Goal: Task Accomplishment & Management: Use online tool/utility

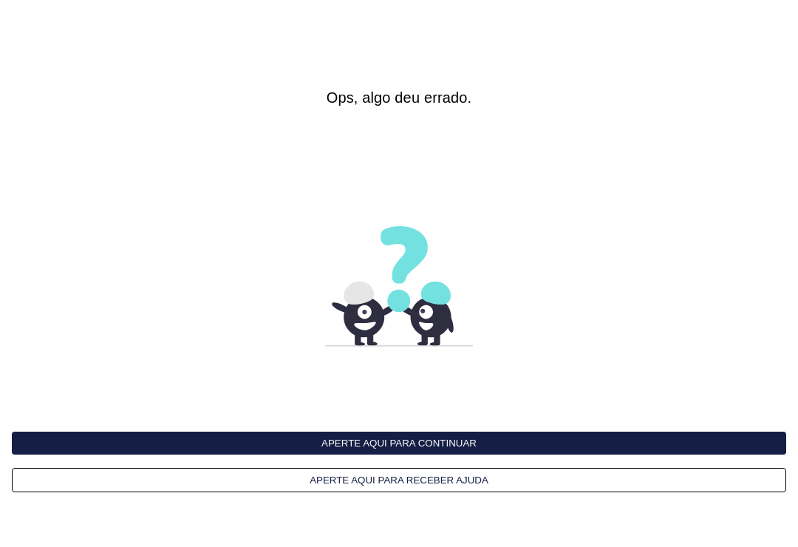
click at [797, 182] on html at bounding box center [399, 273] width 798 height 547
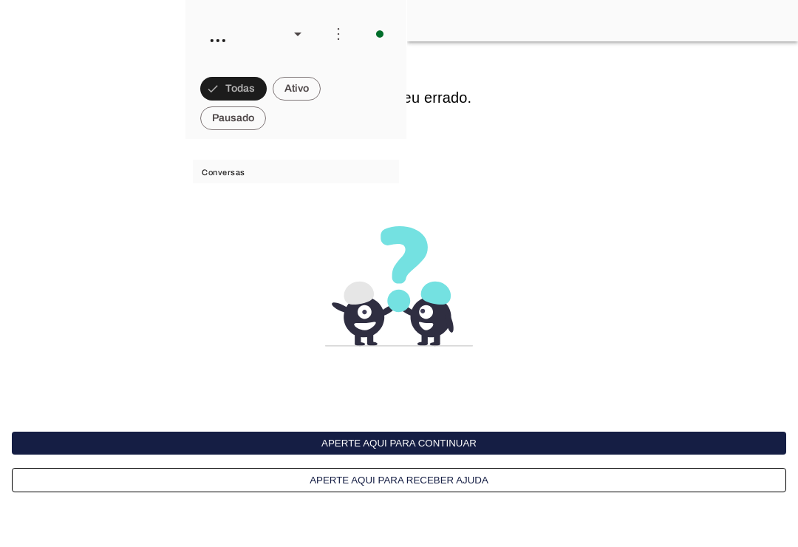
click at [719, 72] on interface-delivery-control-page at bounding box center [399, 273] width 798 height 547
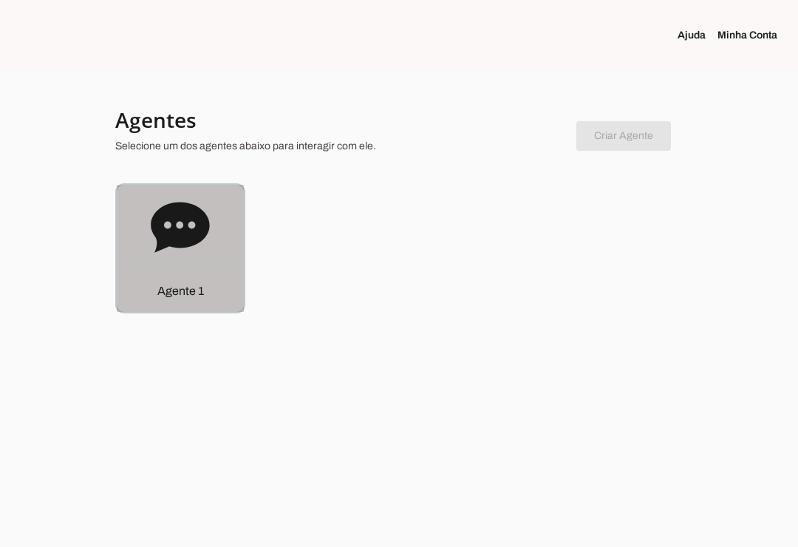
click at [201, 303] on div "Agente 1" at bounding box center [180, 291] width 127 height 42
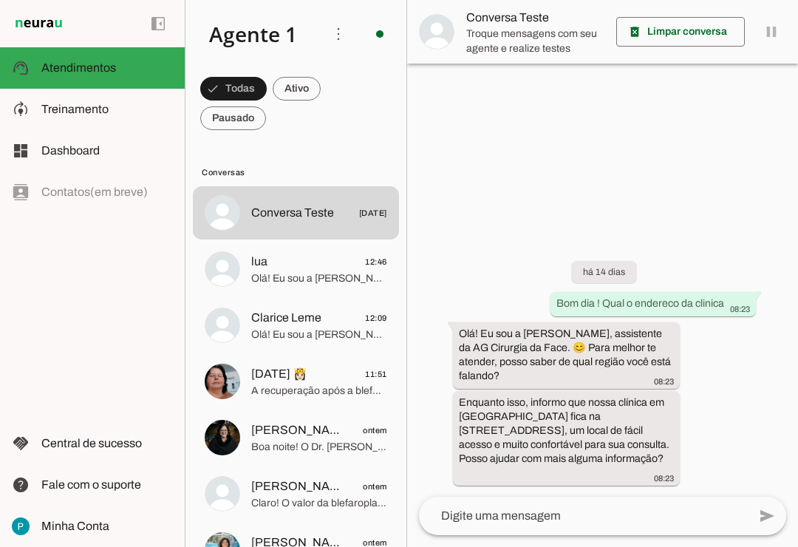
click at [335, 278] on span "Olá! Eu sou a [PERSON_NAME], assistente da AG Cirurgia da Face. Fico feliz pelo…" at bounding box center [319, 278] width 136 height 15
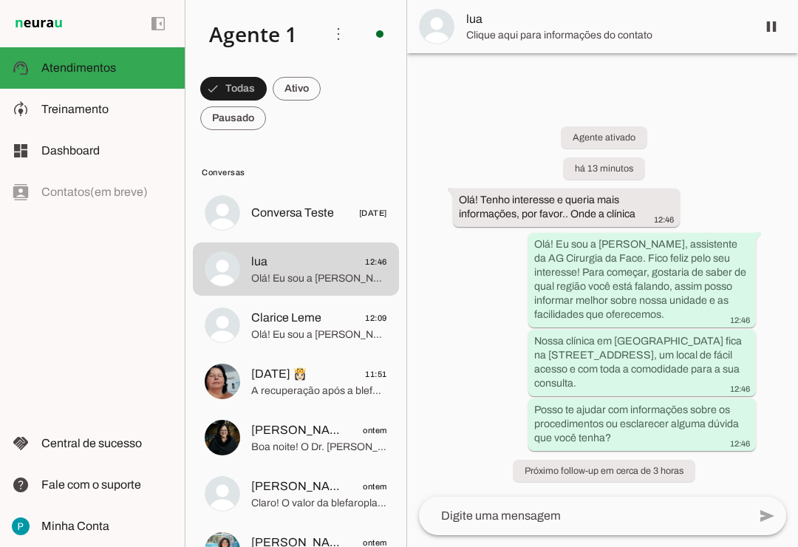
click at [343, 322] on span "Clarice Leme 12:09" at bounding box center [319, 318] width 136 height 18
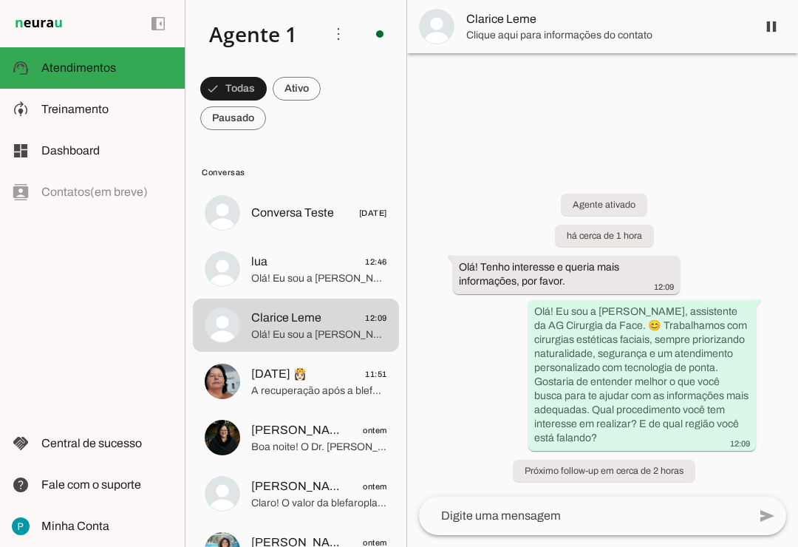
scroll to position [23, 0]
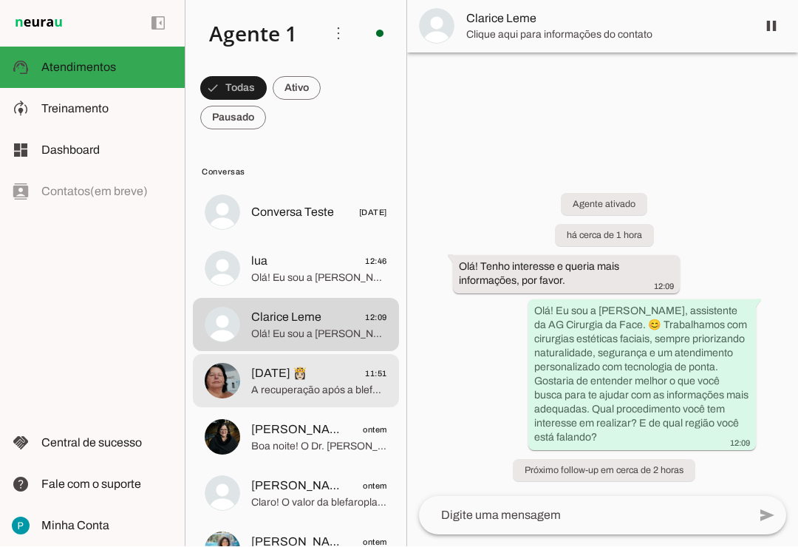
click at [337, 383] on span "A recuperação após a blefaroplastia varia conforme cada paciente, mas geralment…" at bounding box center [319, 390] width 136 height 15
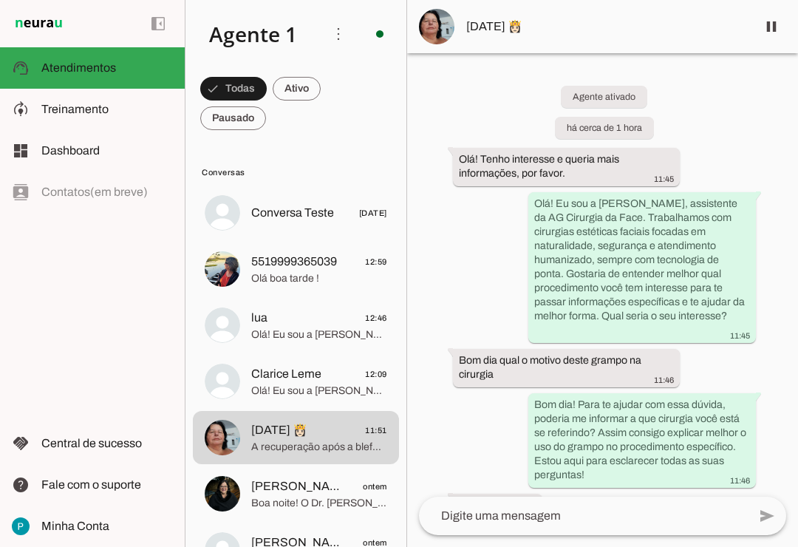
scroll to position [6, 0]
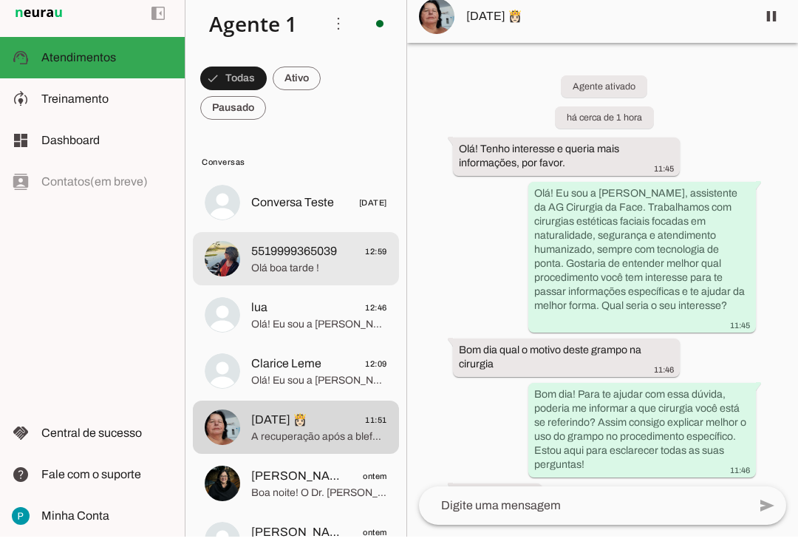
click at [306, 253] on span "5519999365039" at bounding box center [294, 262] width 86 height 18
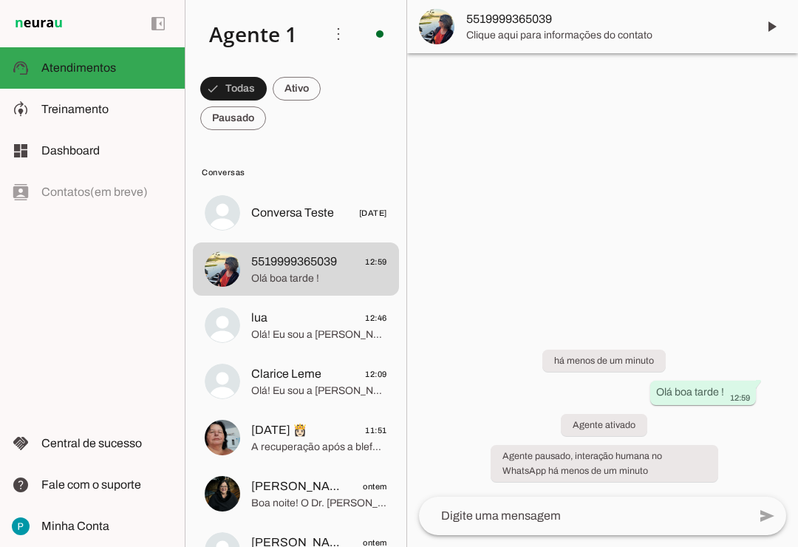
click at [770, 13] on span at bounding box center [770, 26] width 35 height 35
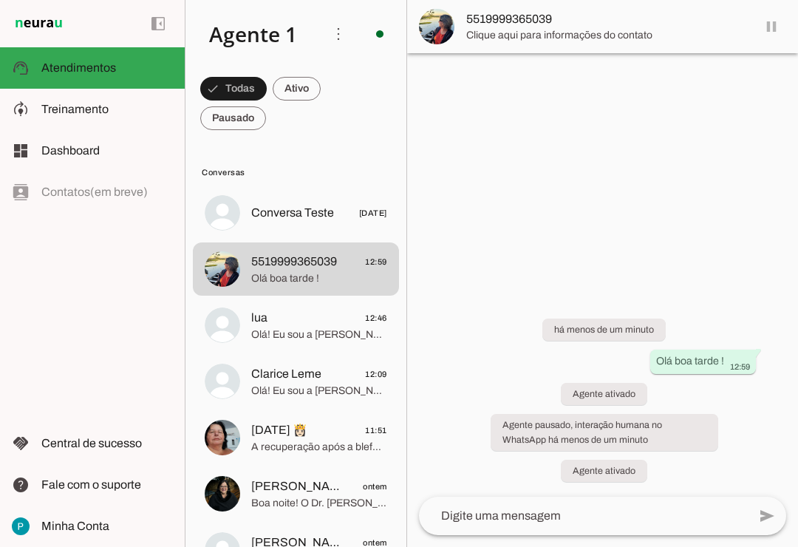
click at [320, 327] on span "Olá! Eu sou a [PERSON_NAME], assistente da AG Cirurgia da Face. Fico feliz pelo…" at bounding box center [319, 334] width 136 height 15
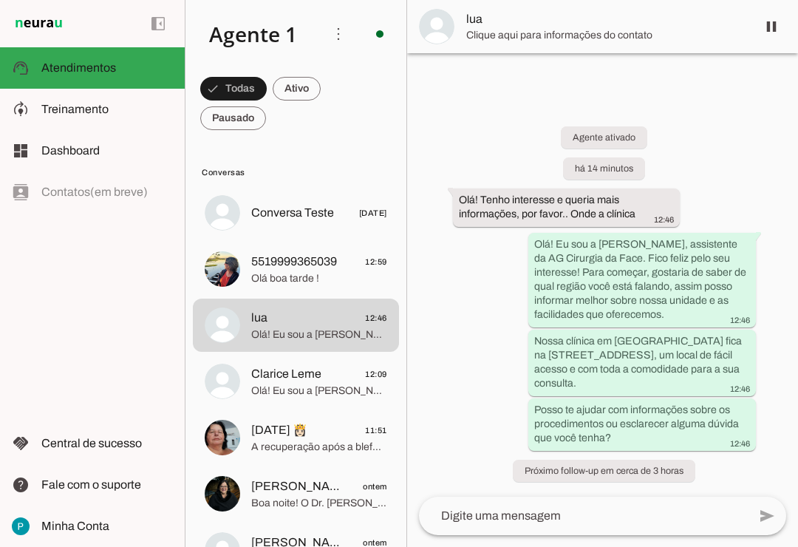
click at [340, 383] on span "Olá! Eu sou a [PERSON_NAME], assistente da AG Cirurgia da Face. 😊 Trabalhamos c…" at bounding box center [319, 390] width 136 height 15
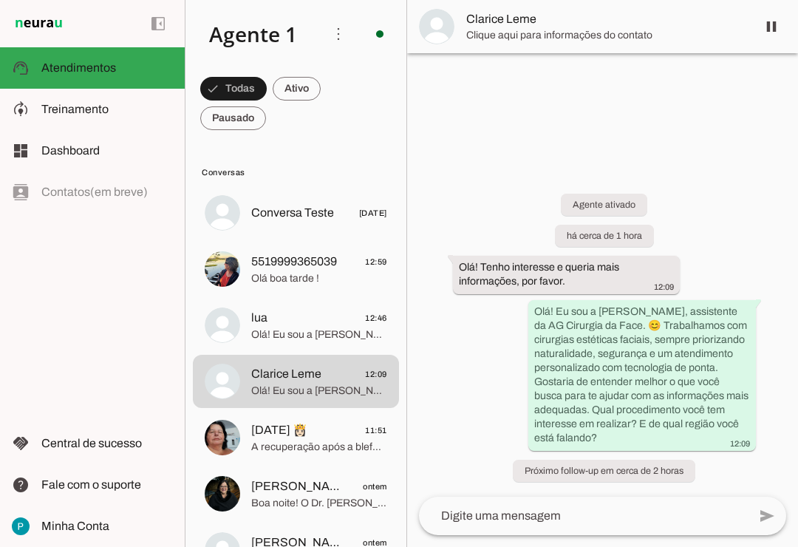
click at [341, 440] on span "A recuperação após a blefaroplastia varia conforme cada paciente, mas geralment…" at bounding box center [319, 447] width 136 height 15
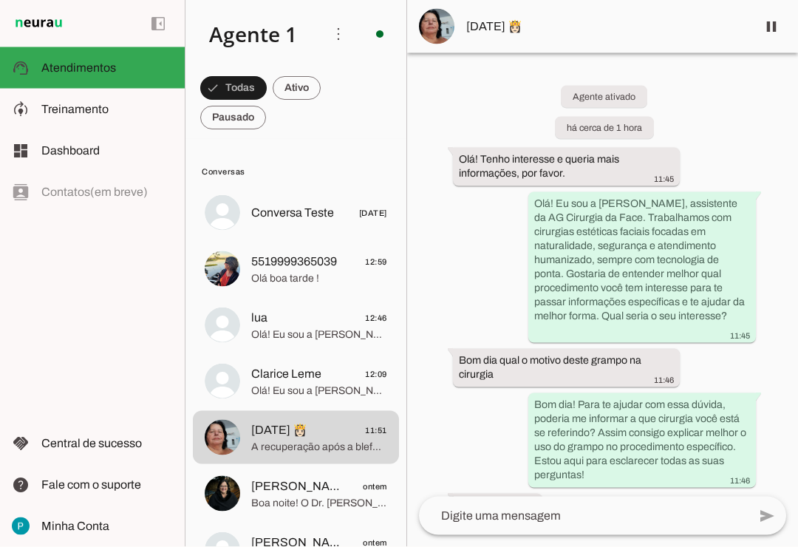
scroll to position [23, 0]
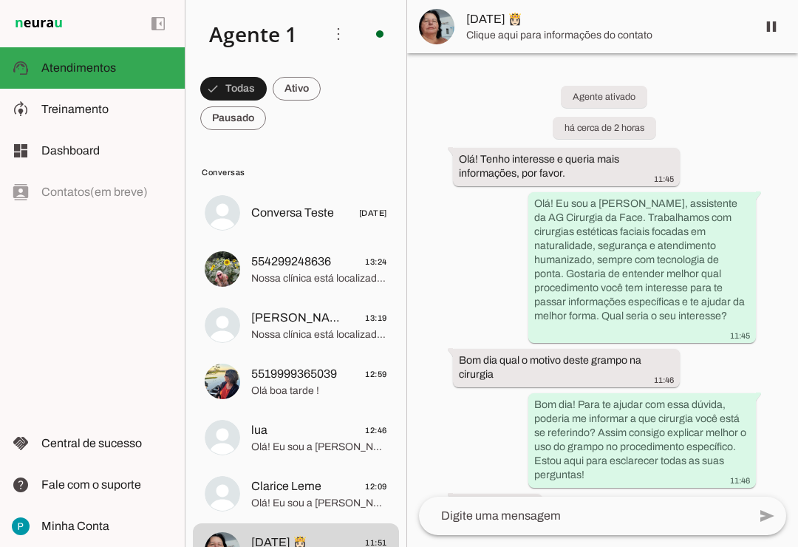
click at [341, 271] on span "Nossa clínica está localizada em [GEOGRAPHIC_DATA], na [STREET_ADDRESS]. É um e…" at bounding box center [319, 278] width 136 height 15
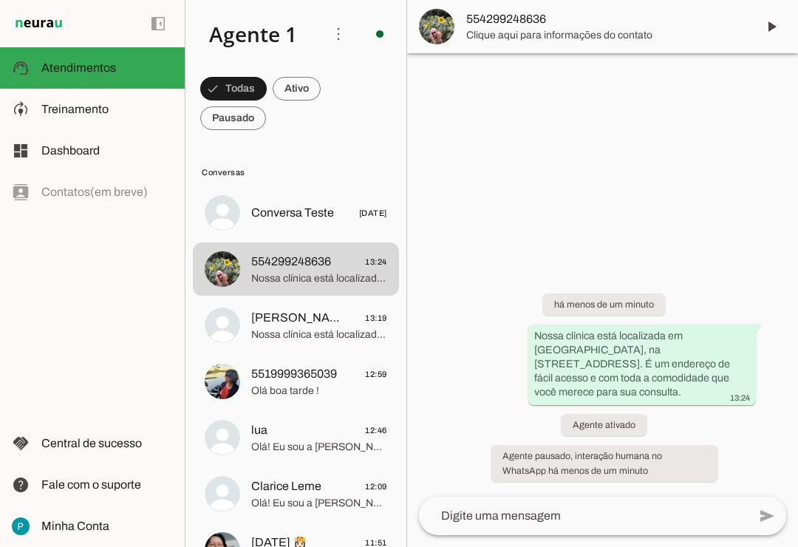
click at [787, 23] on span at bounding box center [770, 26] width 35 height 35
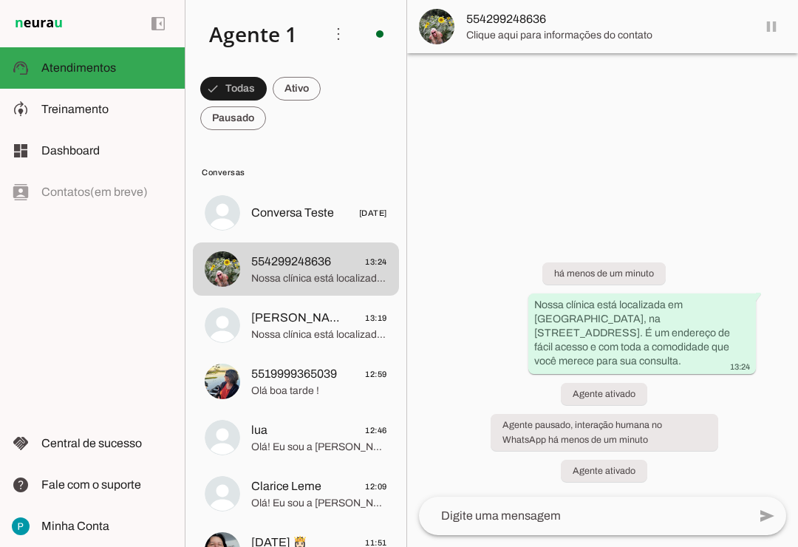
click at [355, 326] on span "[PERSON_NAME] 13:19" at bounding box center [319, 318] width 136 height 18
